Goal: Transaction & Acquisition: Purchase product/service

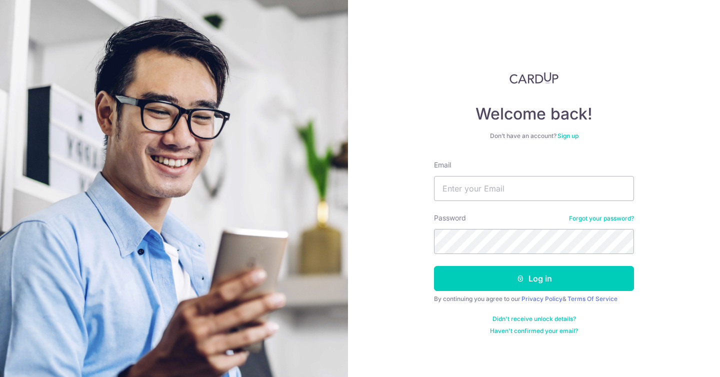
type input "limmioashan@gmail.com"
click at [434, 266] on button "Log in" at bounding box center [534, 278] width 200 height 25
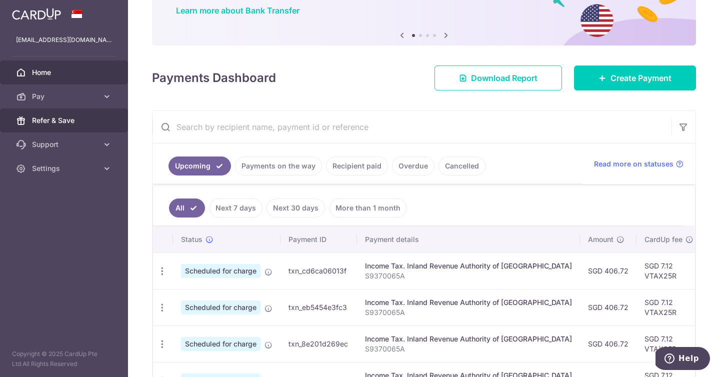
click at [101, 125] on link "Refer & Save" at bounding box center [64, 121] width 128 height 24
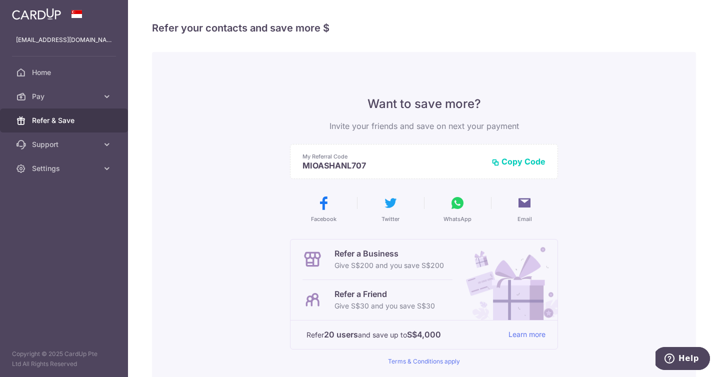
click at [531, 164] on button "Copy Code" at bounding box center [519, 162] width 54 height 10
click at [460, 209] on icon at bounding box center [458, 203] width 16 height 16
click at [455, 202] on icon at bounding box center [458, 203] width 16 height 16
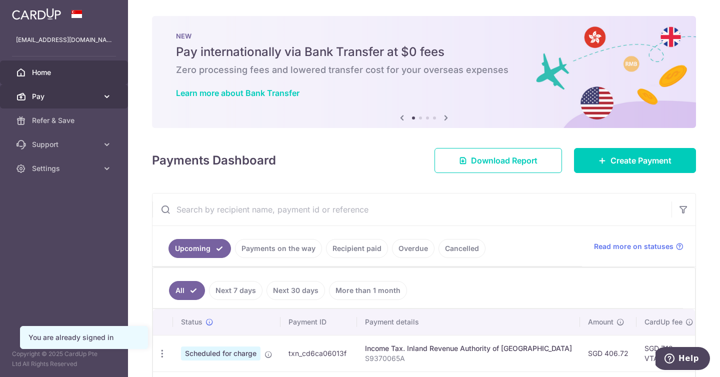
click at [65, 100] on span "Pay" at bounding box center [65, 97] width 66 height 10
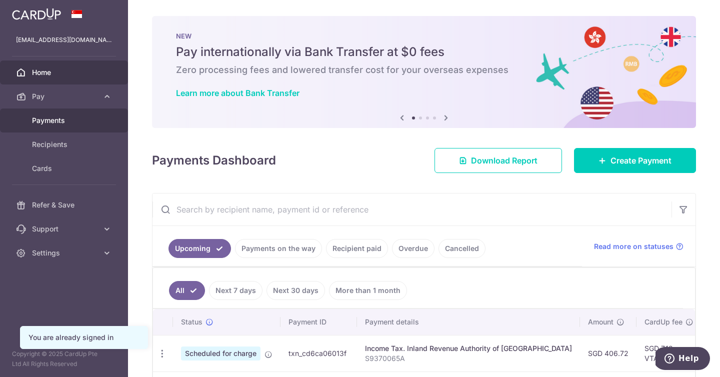
click at [65, 121] on span "Payments" at bounding box center [65, 121] width 66 height 10
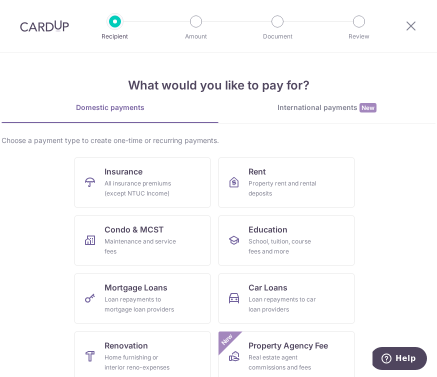
click at [381, 142] on div "Choose a payment type to create one-time or recurring payments." at bounding box center [219, 141] width 434 height 10
click at [334, 191] on link "Rent Property rent and rental deposits" at bounding box center [287, 183] width 136 height 50
